Goal: Transaction & Acquisition: Purchase product/service

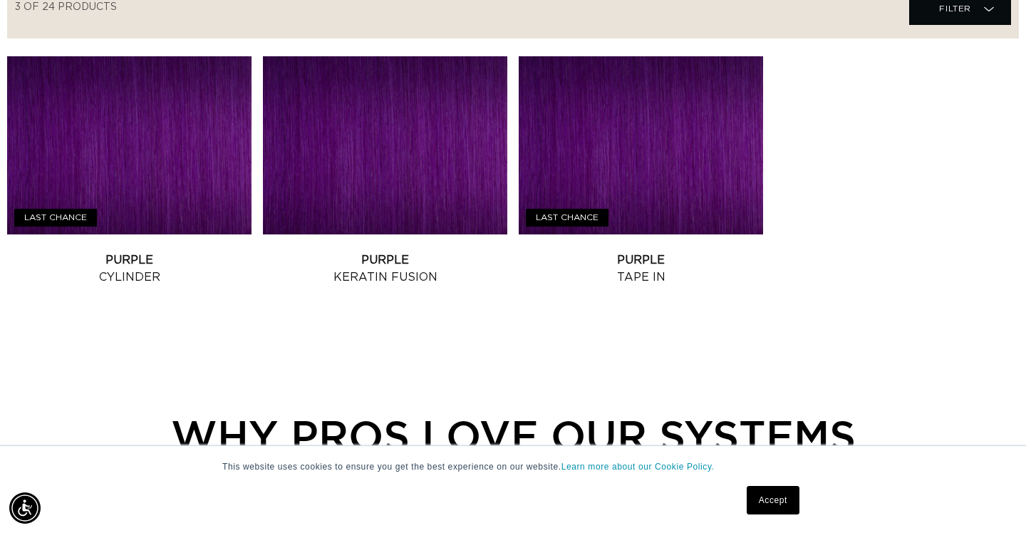
scroll to position [0, 925]
click at [651, 251] on link "Purple Tape In" at bounding box center [641, 268] width 244 height 34
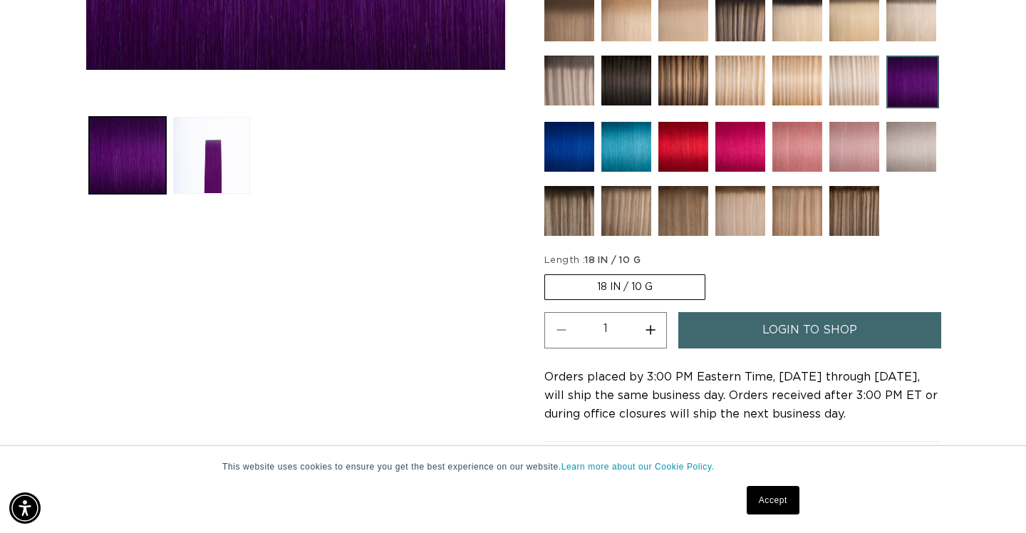
scroll to position [0, 925]
